Goal: Task Accomplishment & Management: Complete application form

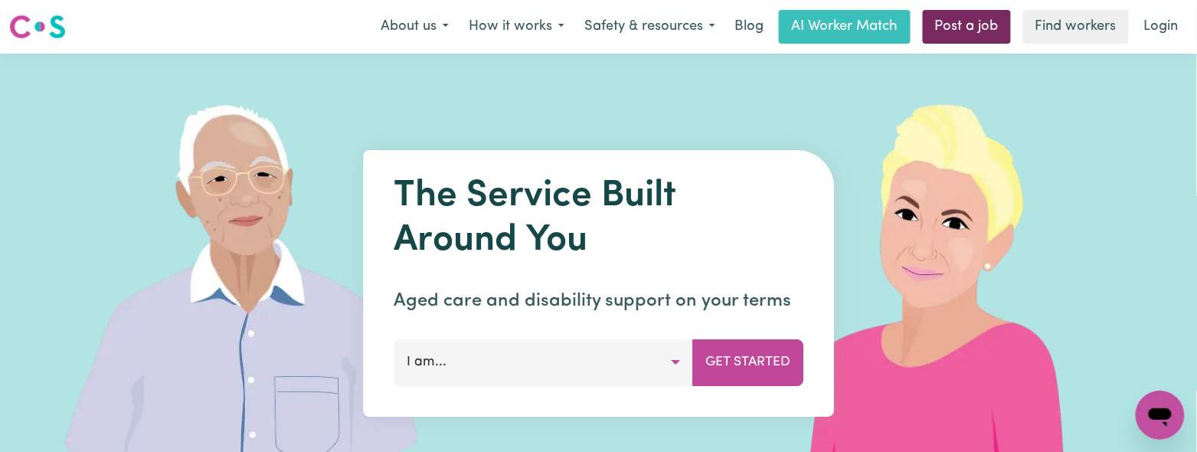
click at [990, 26] on link "Post a job" at bounding box center [967, 27] width 88 height 34
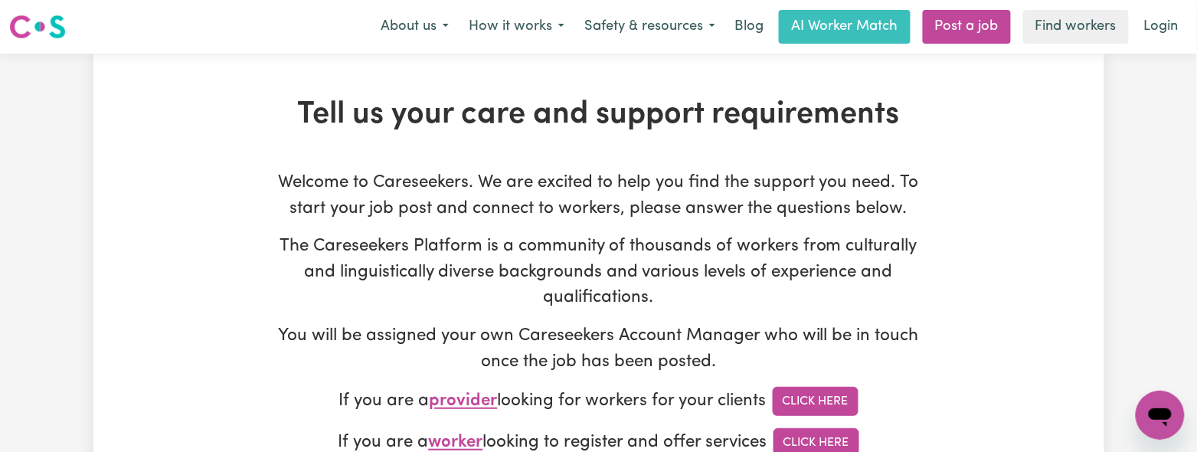
type input "[EMAIL_ADDRESS][DOMAIN_NAME]"
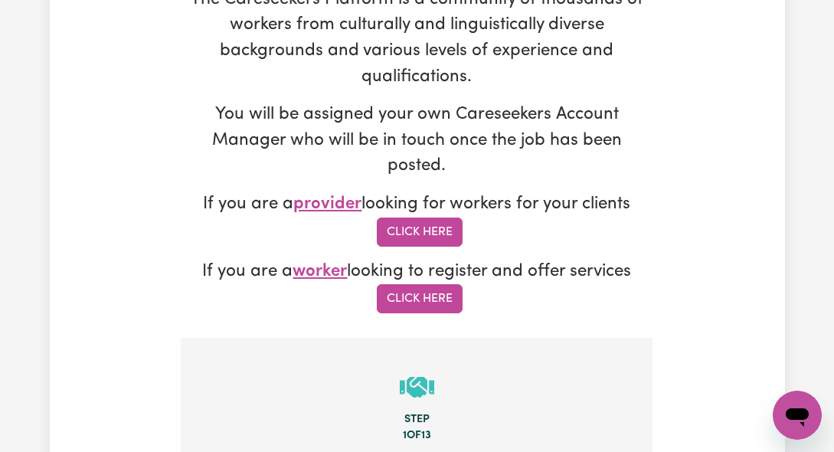
scroll to position [510, 0]
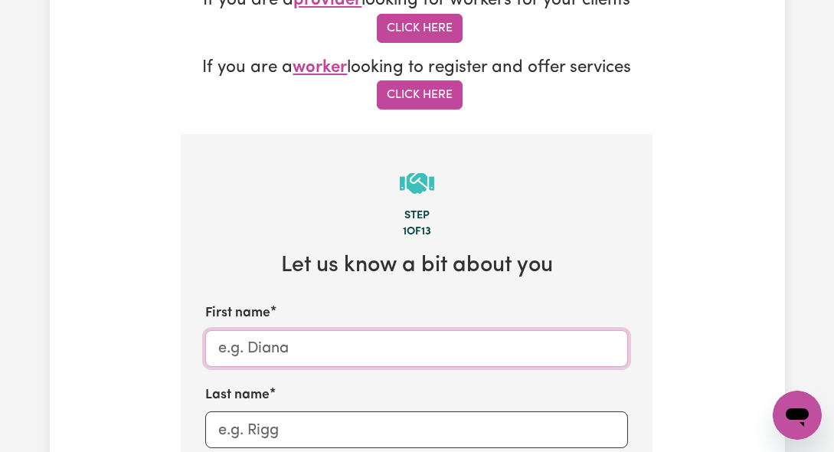
click at [246, 336] on input "First name" at bounding box center [416, 348] width 423 height 37
paste input "[PERSON_NAME] - QLD"
drag, startPoint x: 272, startPoint y: 345, endPoint x: 609, endPoint y: 346, distance: 336.9
click at [609, 346] on input "[PERSON_NAME] - QLD" at bounding box center [416, 348] width 423 height 37
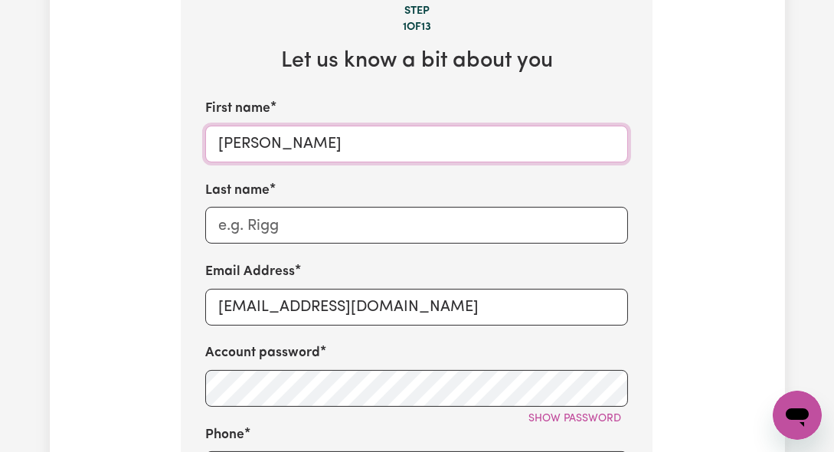
type input "[PERSON_NAME]"
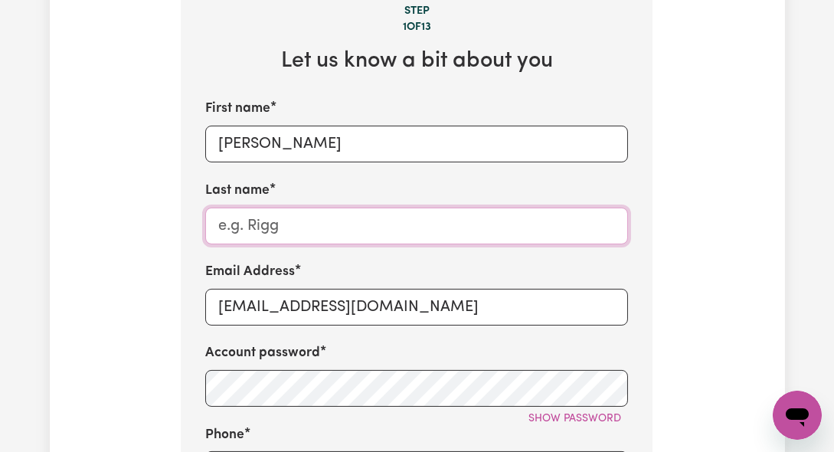
paste input "- Carindale - QLD"
click at [237, 212] on input "- Carindale - QLD" at bounding box center [416, 226] width 423 height 37
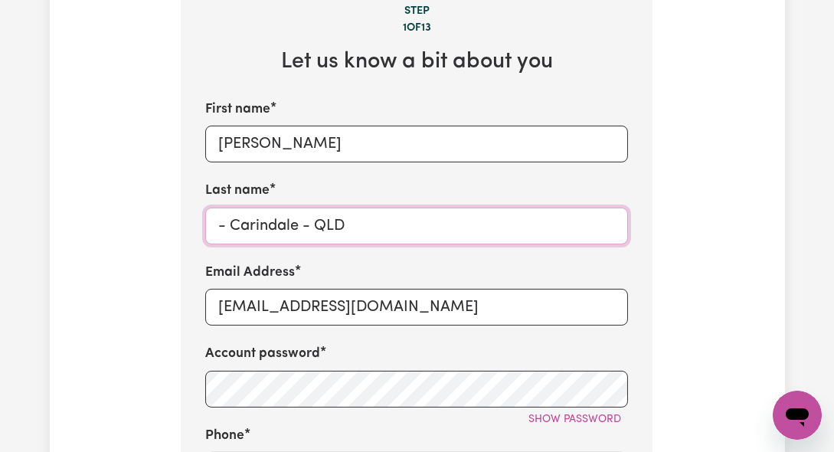
drag, startPoint x: 234, startPoint y: 215, endPoint x: 142, endPoint y: 230, distance: 92.4
click at [142, 230] on div "Tell us your care and support requirements Welcome to Careseekers. We are excit…" at bounding box center [417, 260] width 735 height 1757
drag, startPoint x: 305, startPoint y: 227, endPoint x: 283, endPoint y: 228, distance: 21.5
click at [283, 228] on input "Carindale - QLD" at bounding box center [416, 226] width 423 height 37
type input "Carindale QLD"
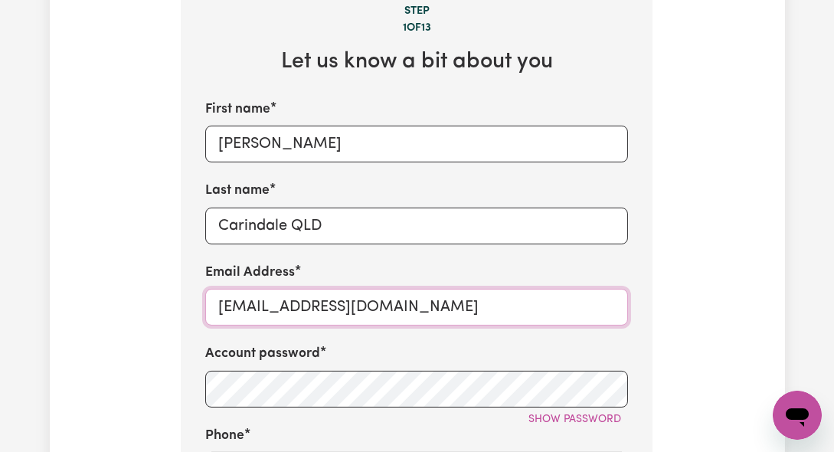
click at [348, 313] on input "[EMAIL_ADDRESS][DOMAIN_NAME]" at bounding box center [416, 307] width 423 height 37
paste input "SimoneCarindale"
type input "[EMAIL_ADDRESS][DOMAIN_NAME]"
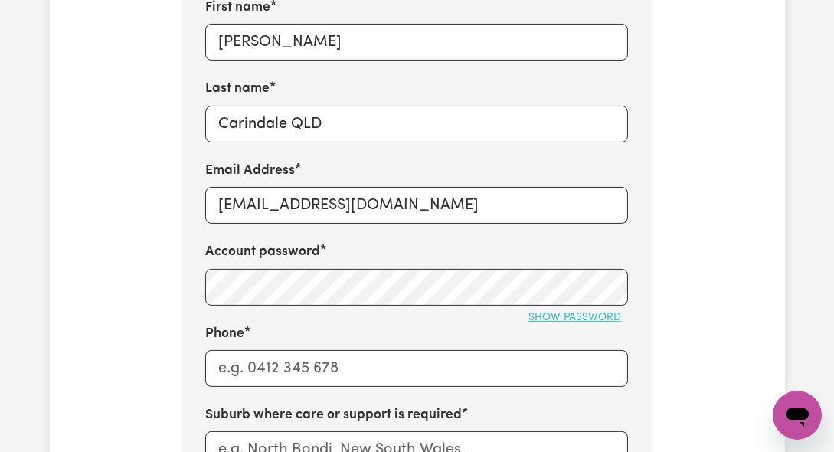
click at [567, 312] on span "Show password" at bounding box center [574, 317] width 93 height 11
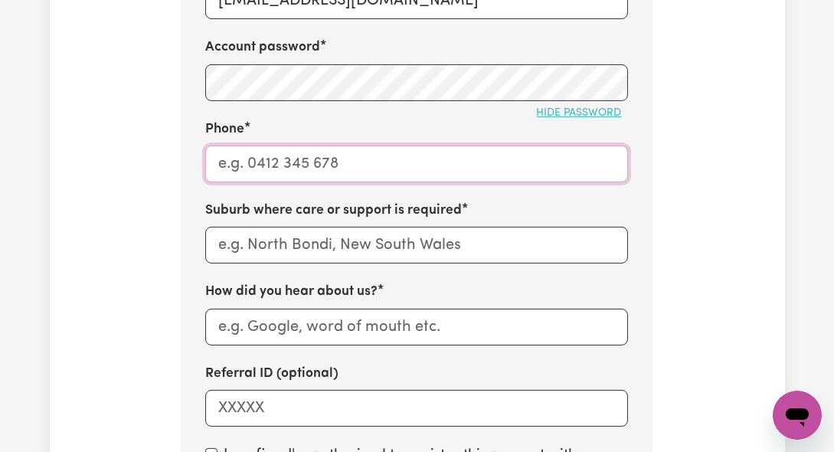
click at [283, 170] on input "Phone" at bounding box center [416, 163] width 423 height 37
type input "1300765465"
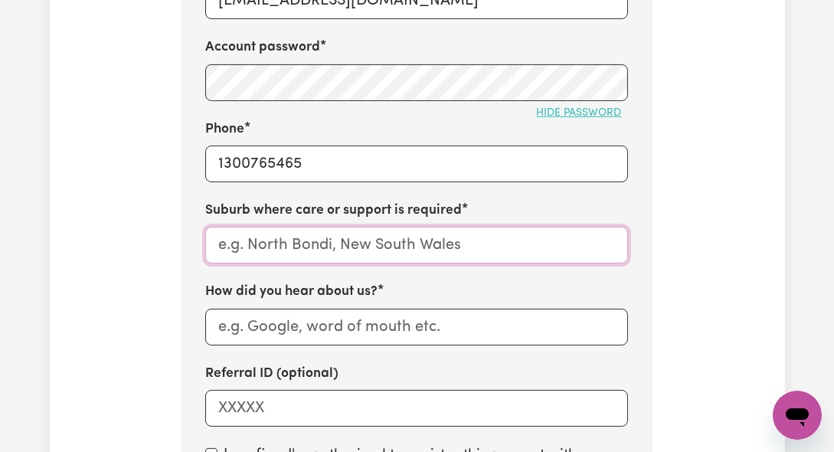
click at [239, 248] on input "text" at bounding box center [416, 245] width 423 height 37
paste input "Carindale"
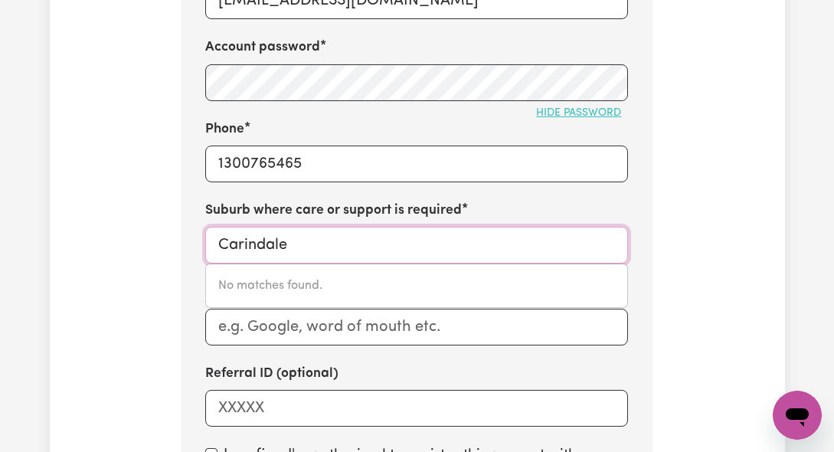
type input "Carindale"
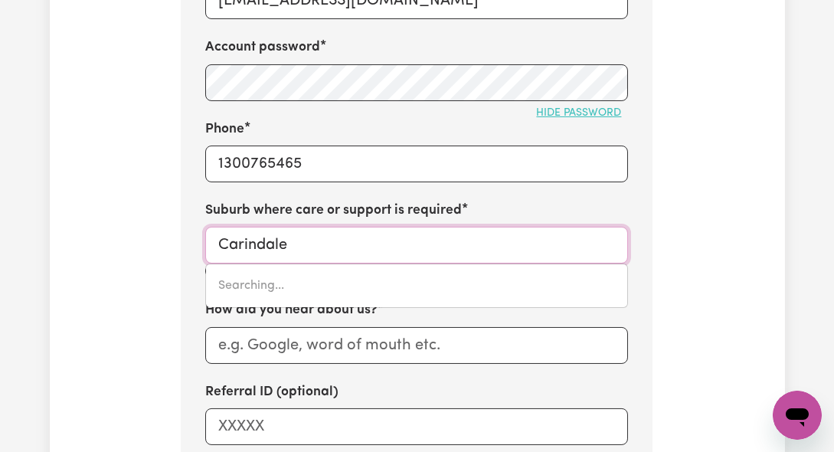
type input "Carindale, [GEOGRAPHIC_DATA], 4152"
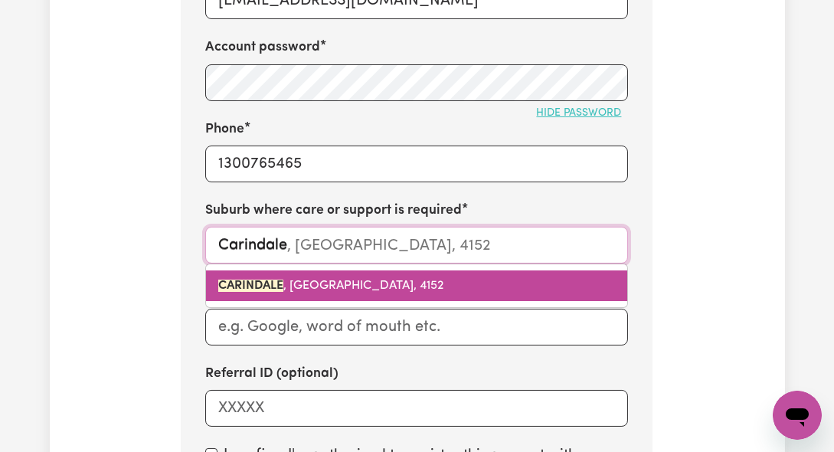
click at [271, 291] on span "CARINDALE , [GEOGRAPHIC_DATA], 4152" at bounding box center [330, 285] width 225 height 12
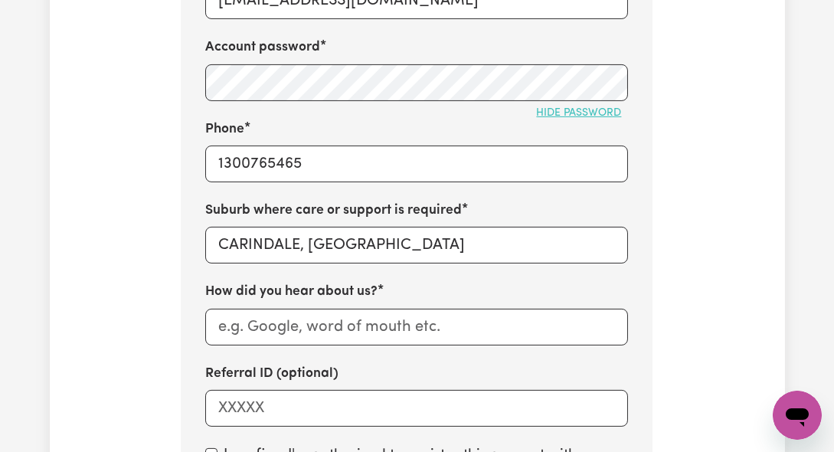
scroll to position [1123, 0]
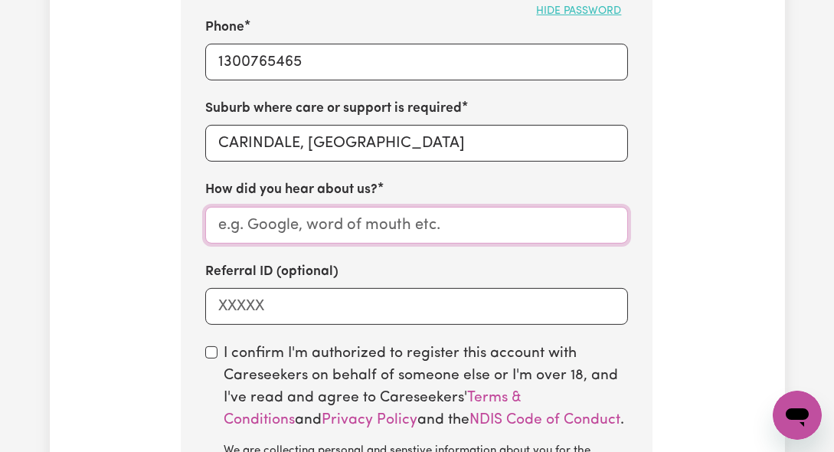
click at [274, 208] on input "How did you hear about us?" at bounding box center [416, 225] width 423 height 37
paste input "BDM referral"
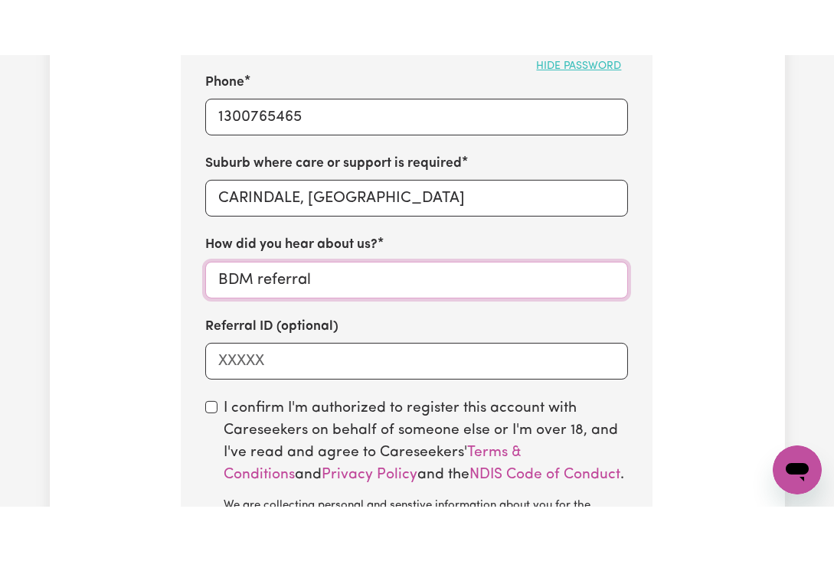
scroll to position [1225, 0]
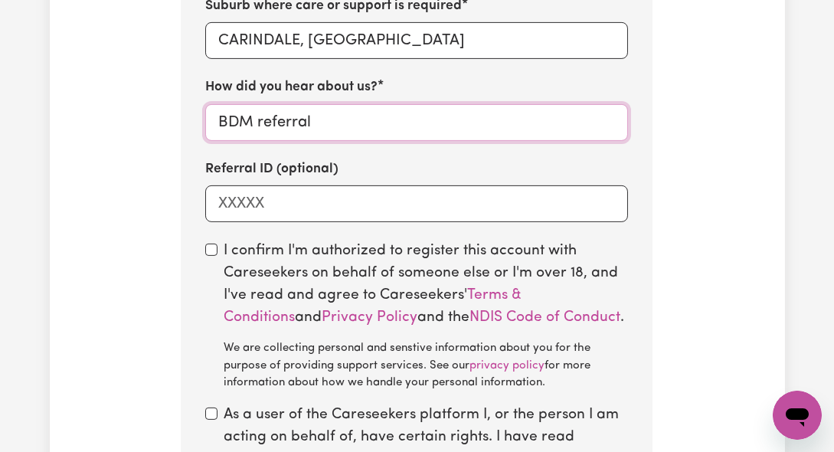
type input "BDM referral"
click at [212, 247] on input "checkbox" at bounding box center [211, 249] width 12 height 12
checkbox input "true"
click at [224, 409] on label "As a user of the Careseekers platform I, or the person I am acting on behalf of…" at bounding box center [426, 437] width 404 height 66
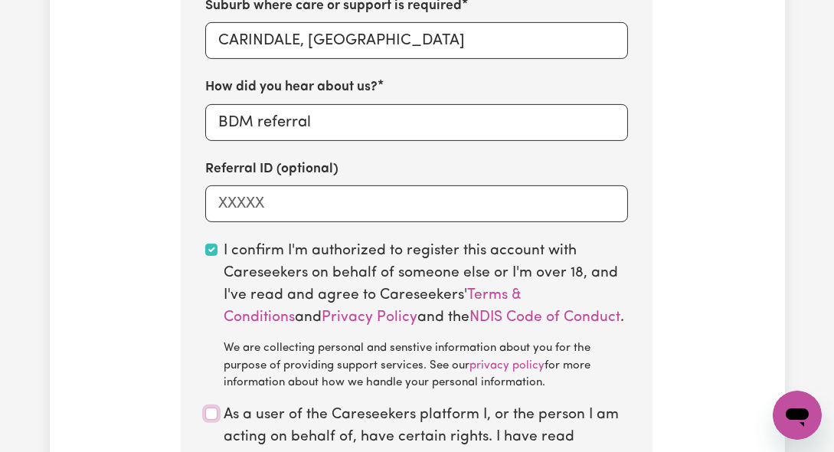
click at [209, 411] on input "checkbox" at bounding box center [211, 413] width 12 height 12
checkbox input "true"
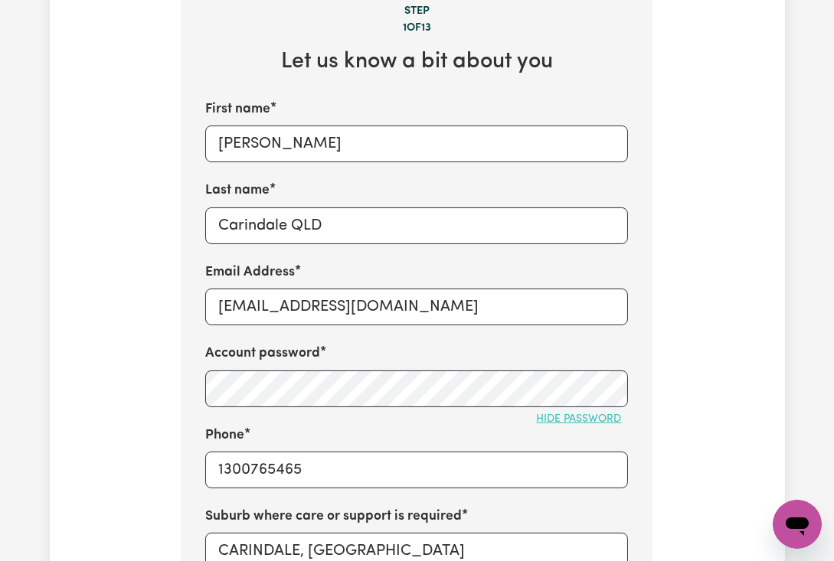
scroll to position [1021, 0]
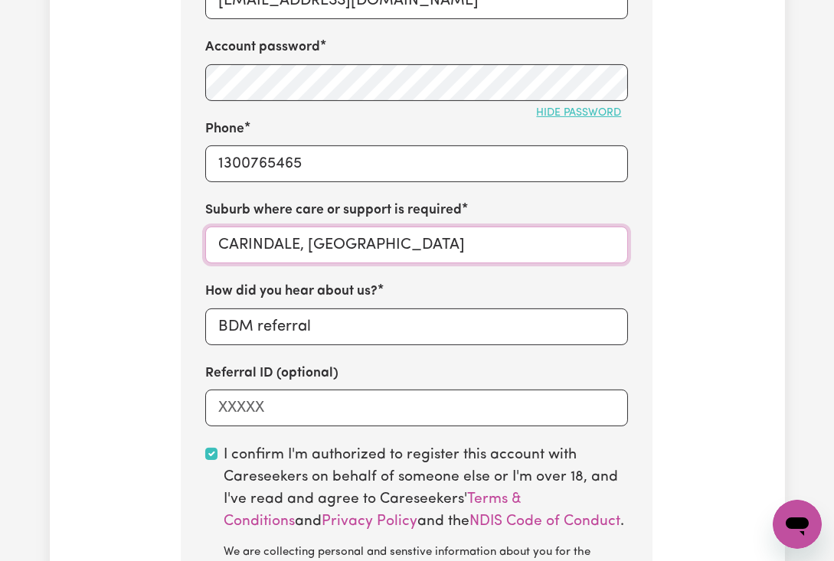
type input "CARINDALE, [GEOGRAPHIC_DATA], 4152"
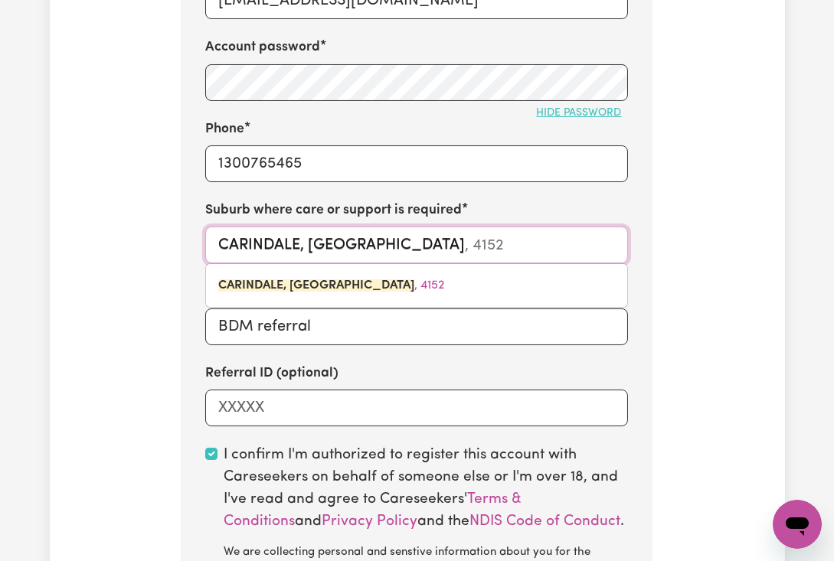
drag, startPoint x: 300, startPoint y: 243, endPoint x: 645, endPoint y: 276, distance: 346.8
click at [645, 276] on section "Step 1 of 13 Let us know a bit about you First name [PERSON_NAME] Last name [PE…" at bounding box center [417, 198] width 472 height 1151
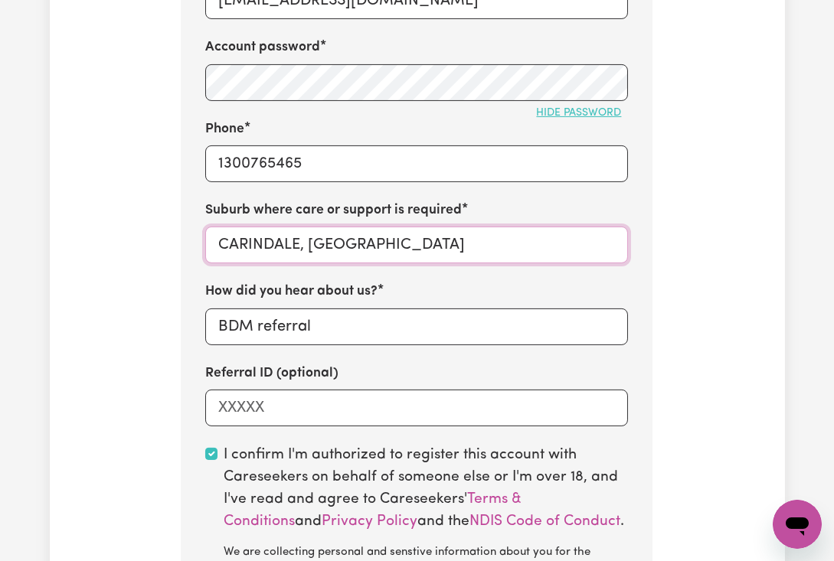
type input "CARINDALE"
type input "CARINDALE, [GEOGRAPHIC_DATA], 4152"
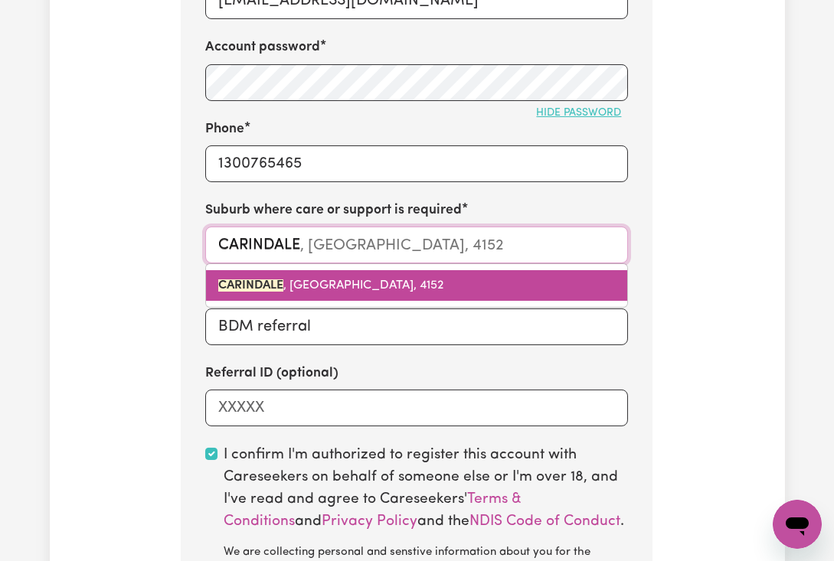
click at [266, 288] on mark "CARINDALE" at bounding box center [250, 285] width 65 height 12
type input "CARINDALE, [GEOGRAPHIC_DATA], 4152"
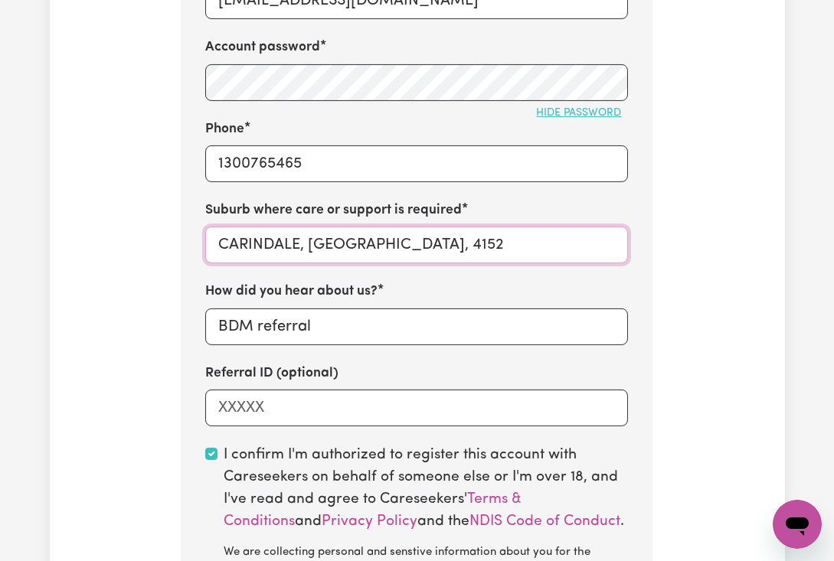
type input "CARINDALE, [GEOGRAPHIC_DATA], 4152"
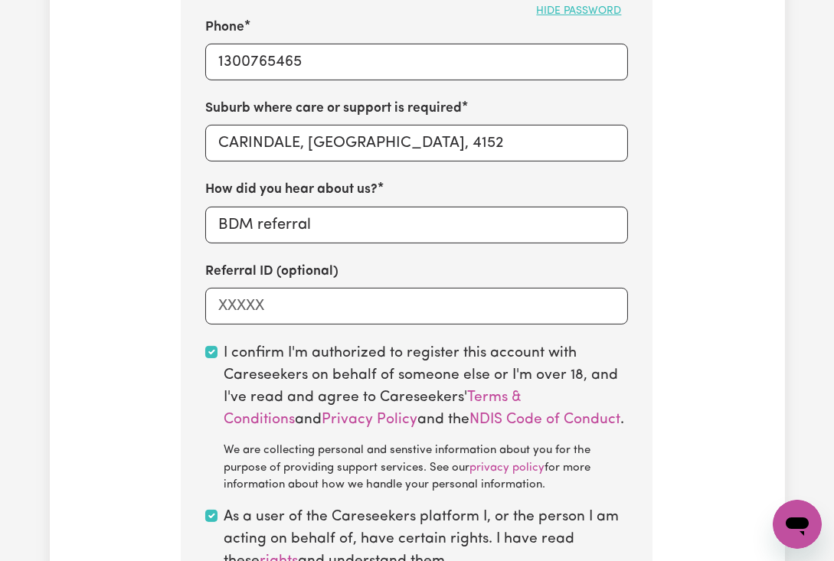
scroll to position [919, 0]
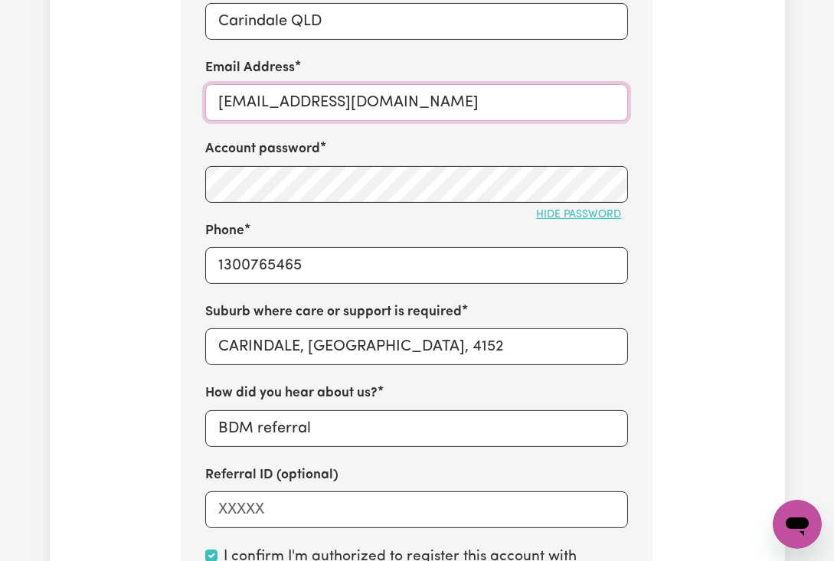
click at [319, 91] on input "[EMAIL_ADDRESS][DOMAIN_NAME]" at bounding box center [416, 102] width 423 height 37
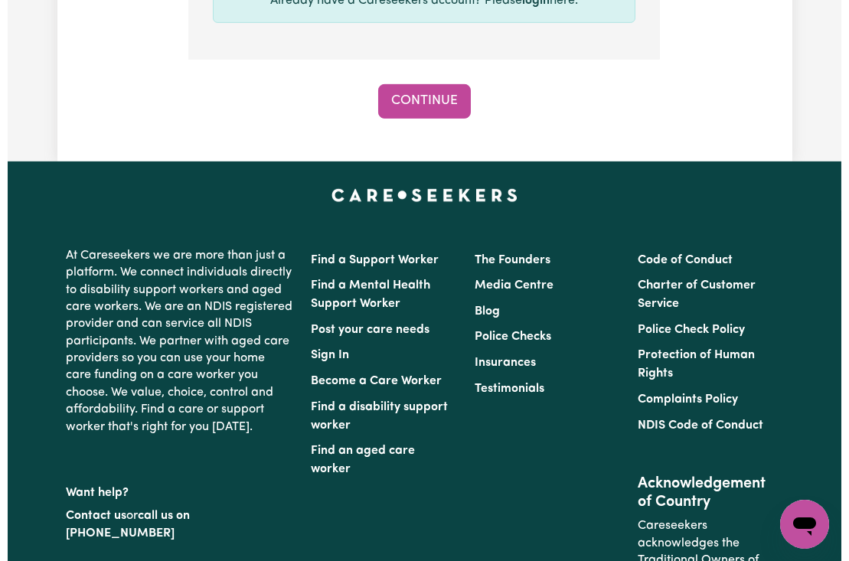
scroll to position [1531, 0]
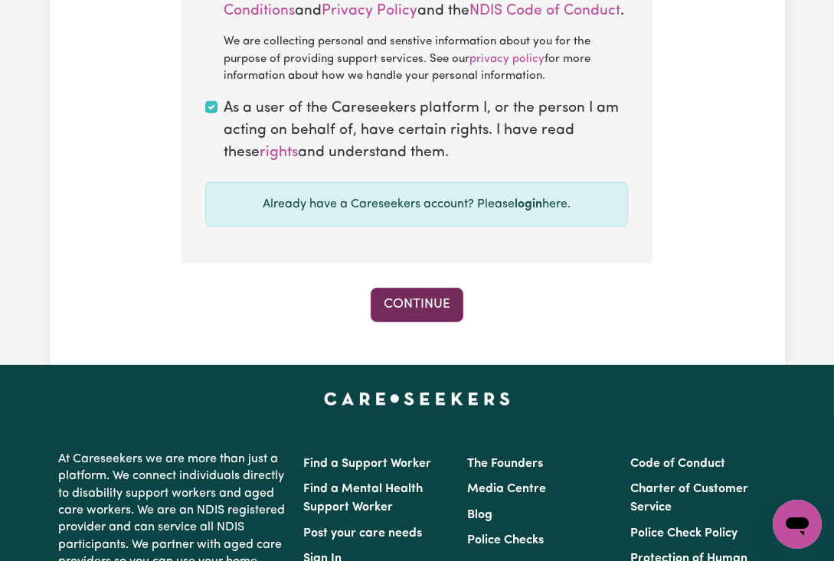
click at [415, 305] on button "Continue" at bounding box center [417, 305] width 93 height 34
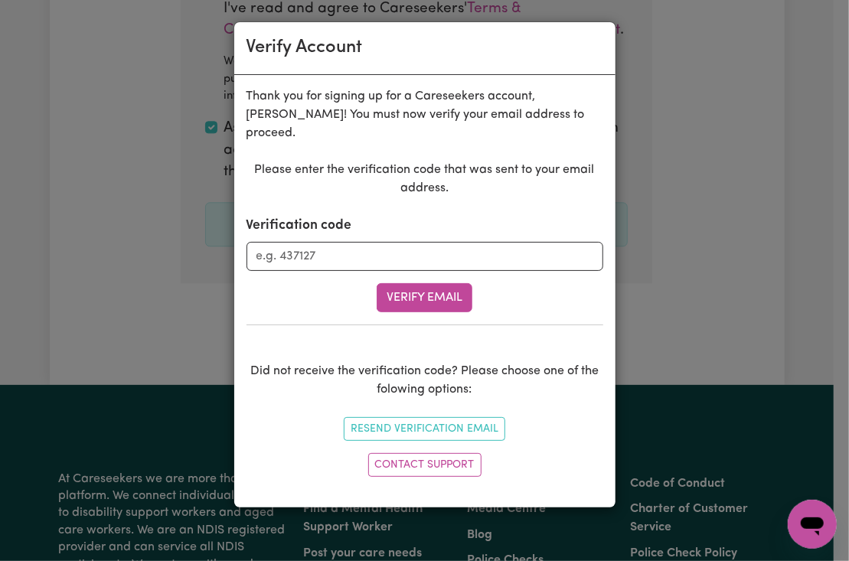
click at [324, 261] on form "Verification code Verify Email" at bounding box center [425, 264] width 357 height 96
click at [328, 242] on input "Verification code" at bounding box center [425, 256] width 357 height 29
paste input "267151"
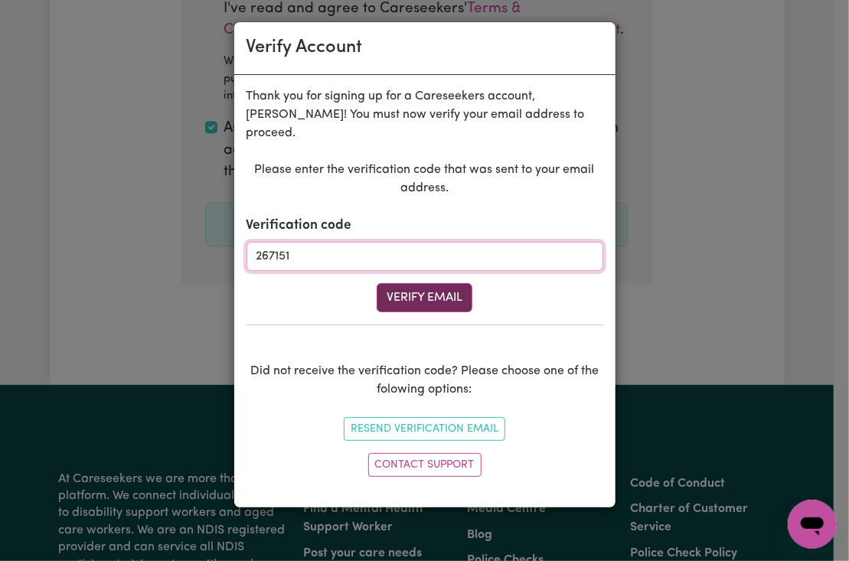
type input "267151"
click at [441, 283] on button "Verify Email" at bounding box center [425, 297] width 96 height 29
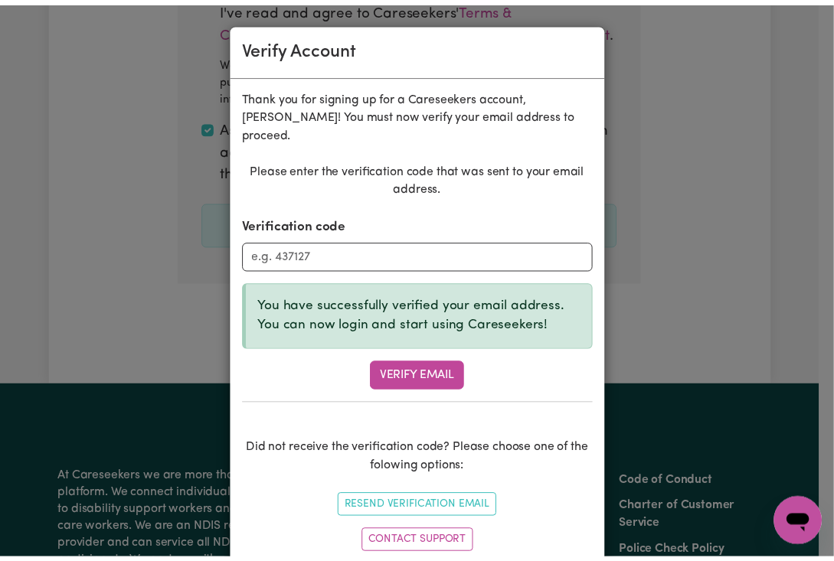
scroll to position [659, 0]
